Goal: Transaction & Acquisition: Purchase product/service

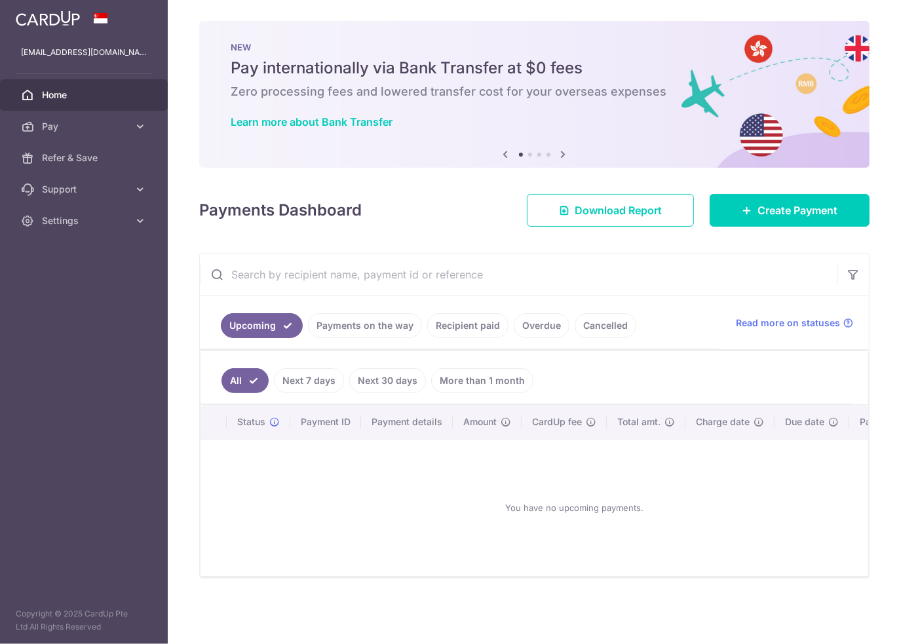
click at [382, 319] on link "Payments on the way" at bounding box center [365, 325] width 114 height 25
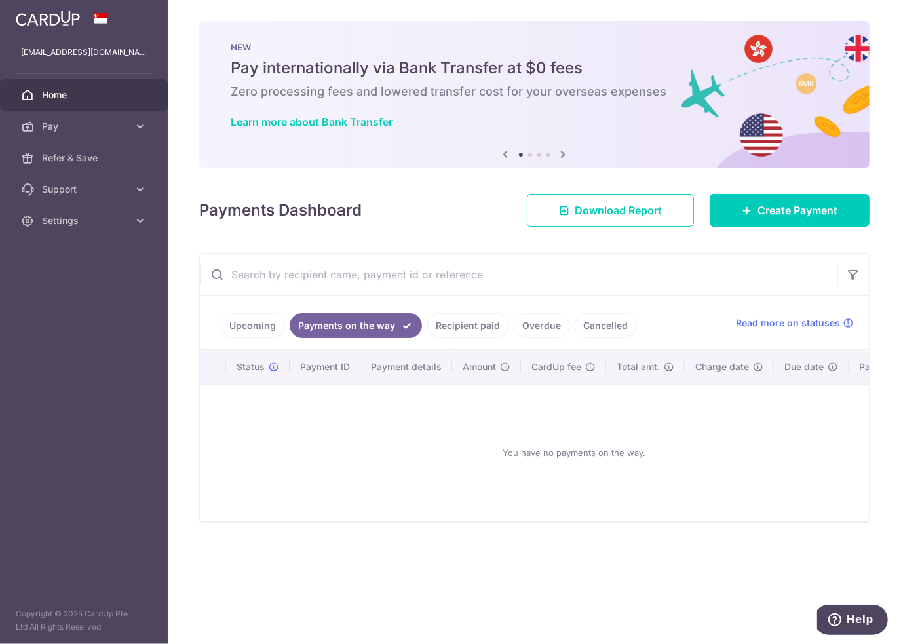
click at [449, 324] on link "Recipient paid" at bounding box center [467, 325] width 81 height 25
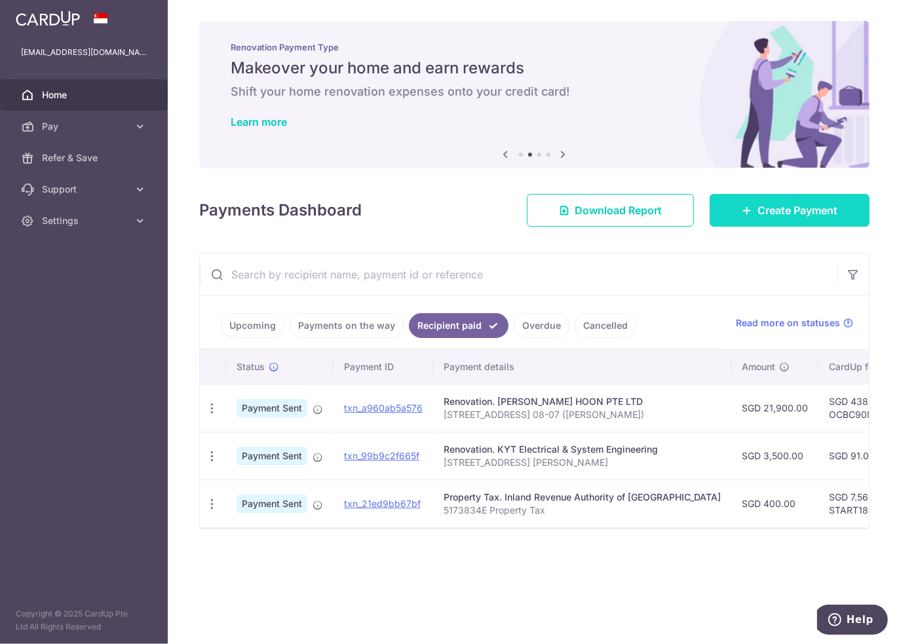
click at [783, 212] on span "Create Payment" at bounding box center [797, 210] width 80 height 16
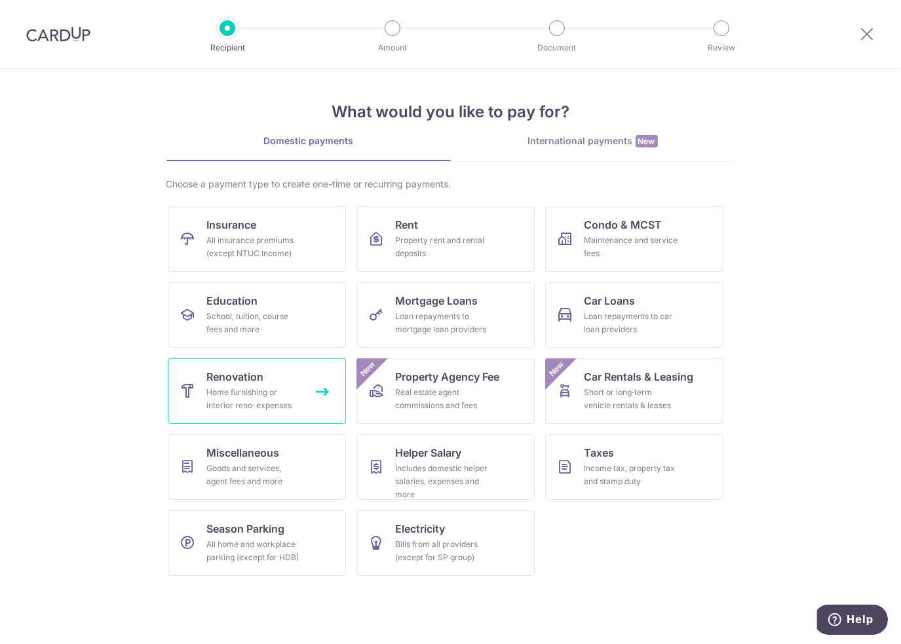
click at [223, 390] on div "Home furnishing or interior reno-expenses" at bounding box center [254, 399] width 94 height 26
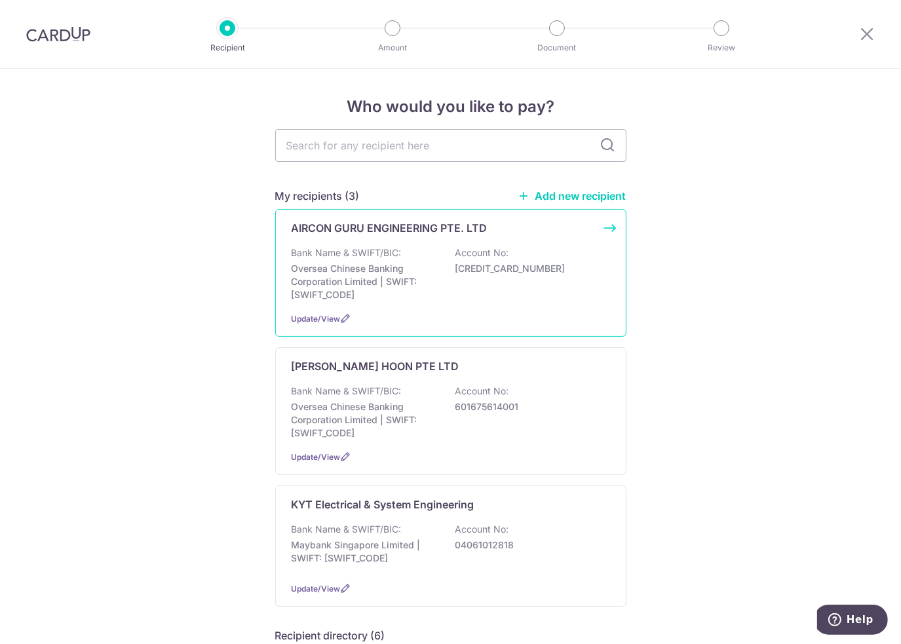
click at [314, 292] on p "Oversea Chinese Banking Corporation Limited | SWIFT: OCBCSGSGXXX" at bounding box center [364, 281] width 147 height 39
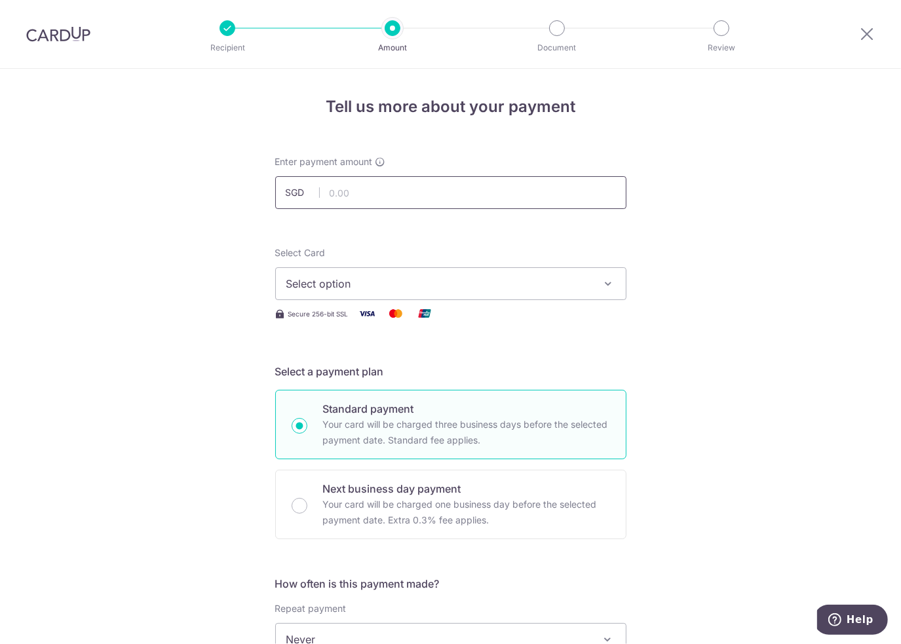
click at [337, 192] on input "text" at bounding box center [450, 192] width 351 height 33
type input "3,080.00"
click at [385, 284] on span "Select option" at bounding box center [438, 284] width 305 height 16
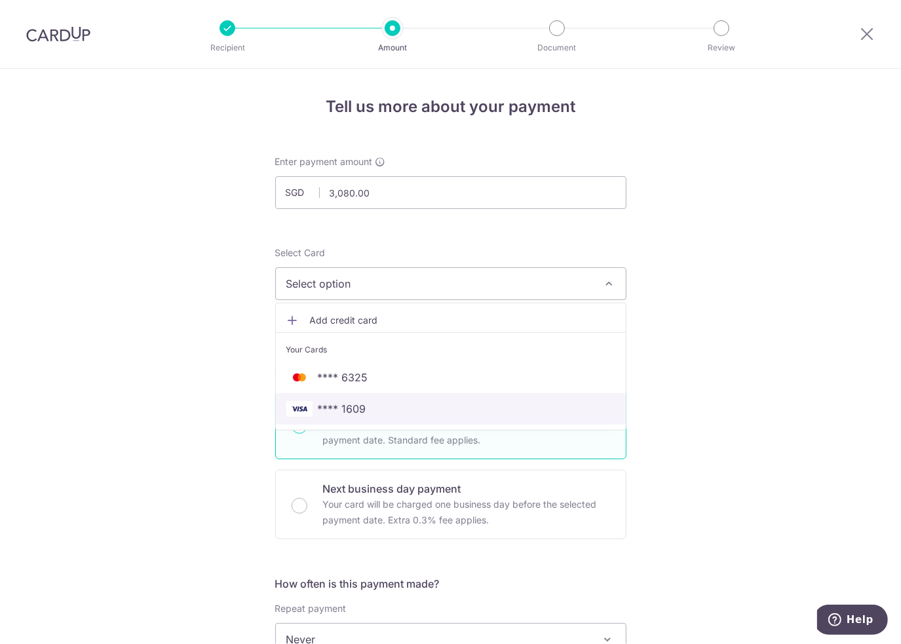
click at [344, 411] on span "**** 1609" at bounding box center [342, 409] width 48 height 16
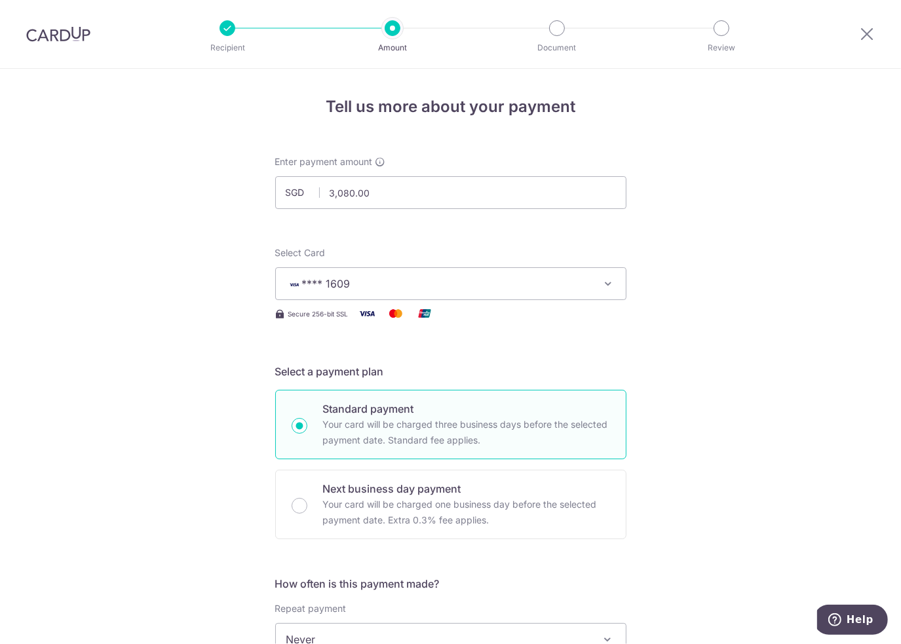
drag, startPoint x: 84, startPoint y: 25, endPoint x: 64, endPoint y: 48, distance: 30.6
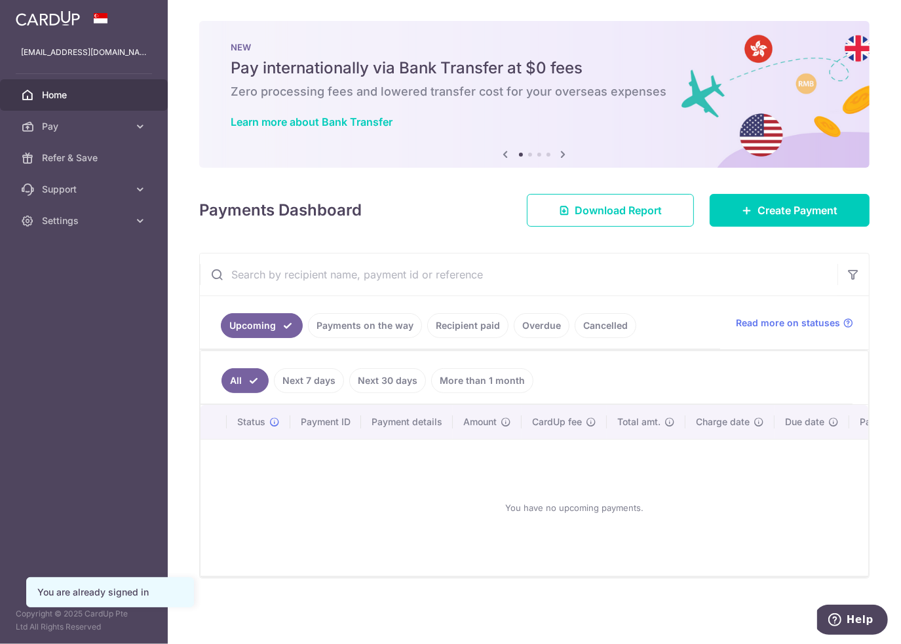
click at [489, 330] on link "Recipient paid" at bounding box center [467, 325] width 81 height 25
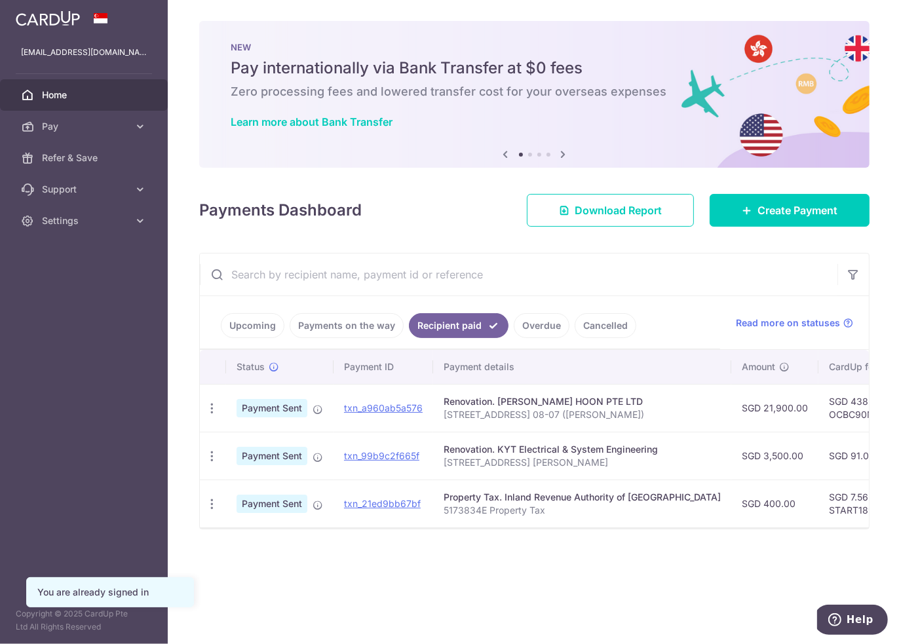
click at [545, 324] on link "Overdue" at bounding box center [541, 325] width 56 height 25
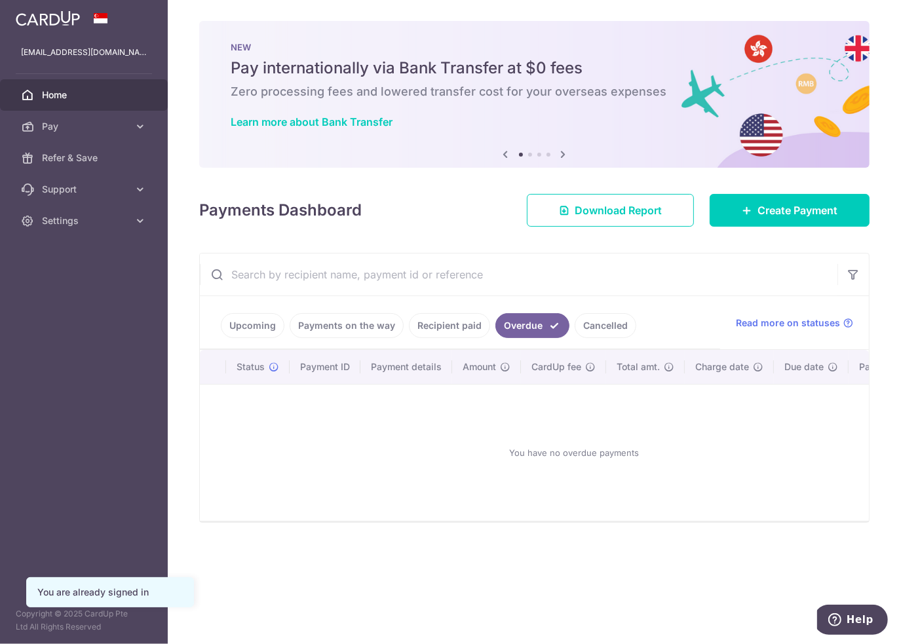
click at [470, 326] on link "Recipient paid" at bounding box center [449, 325] width 81 height 25
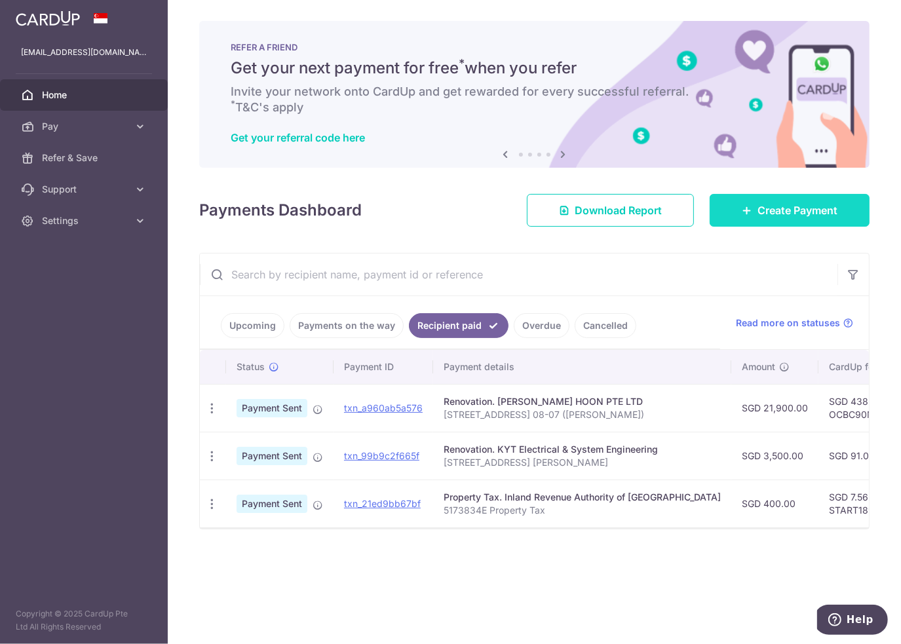
click at [786, 204] on span "Create Payment" at bounding box center [797, 210] width 80 height 16
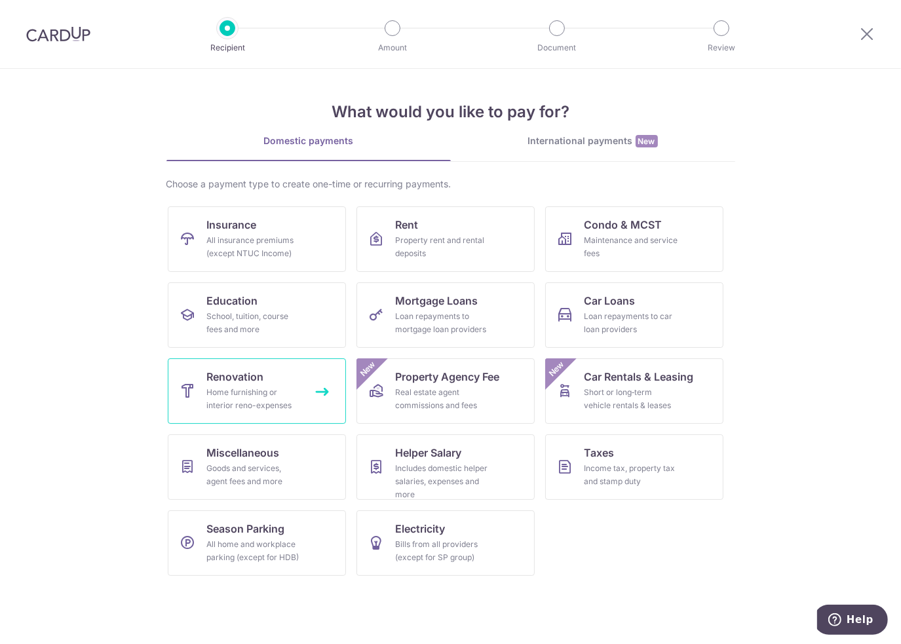
click at [260, 403] on div "Home furnishing or interior reno-expenses" at bounding box center [254, 399] width 94 height 26
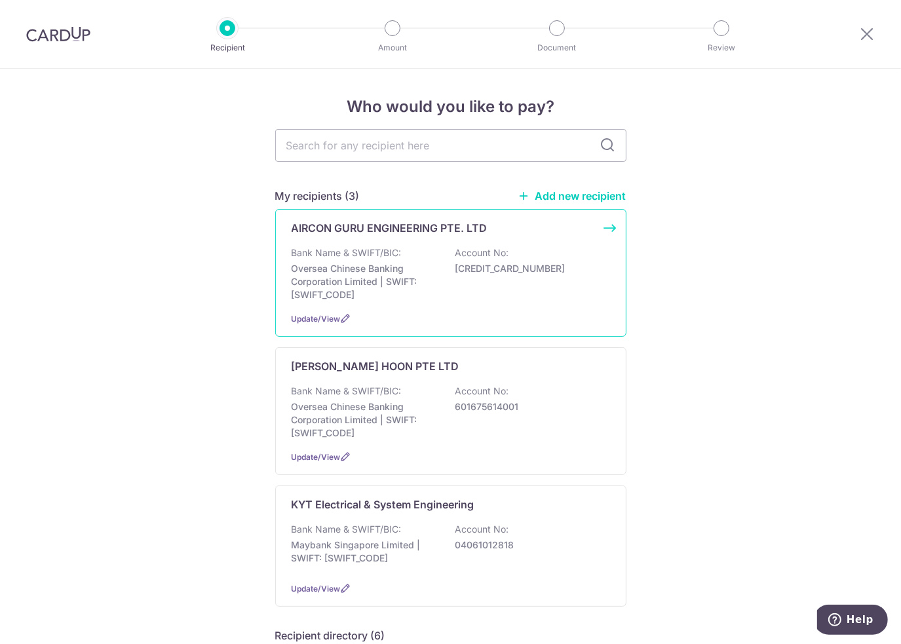
click at [450, 273] on div "Bank Name & SWIFT/BIC: Oversea Chinese Banking Corporation Limited | SWIFT: [SW…" at bounding box center [450, 273] width 318 height 55
